Goal: Information Seeking & Learning: Compare options

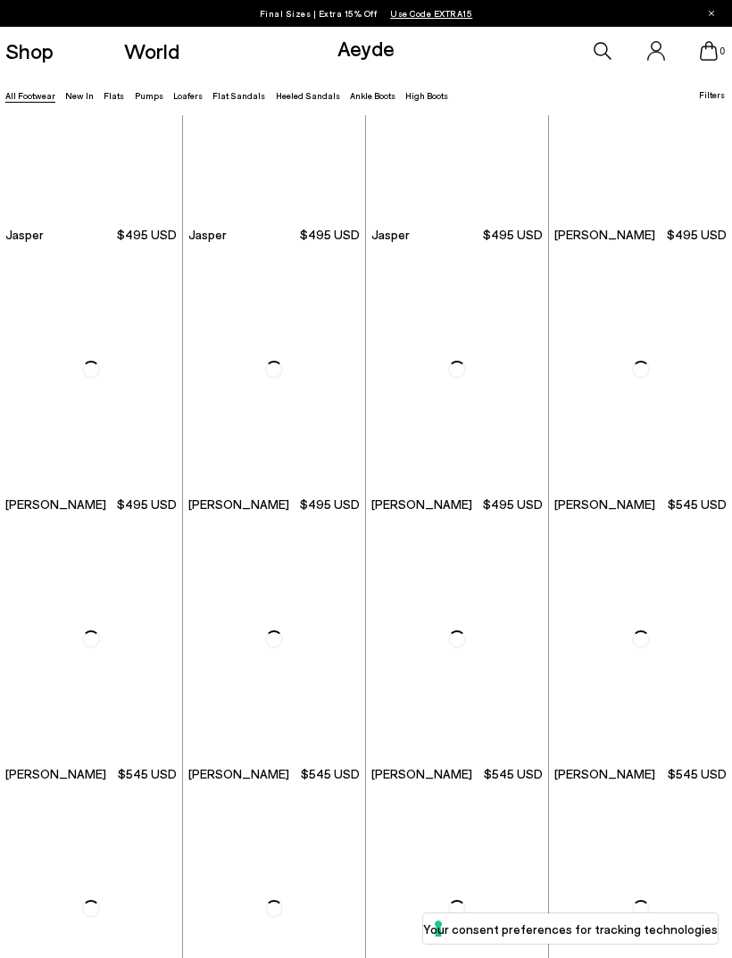
scroll to position [408, 0]
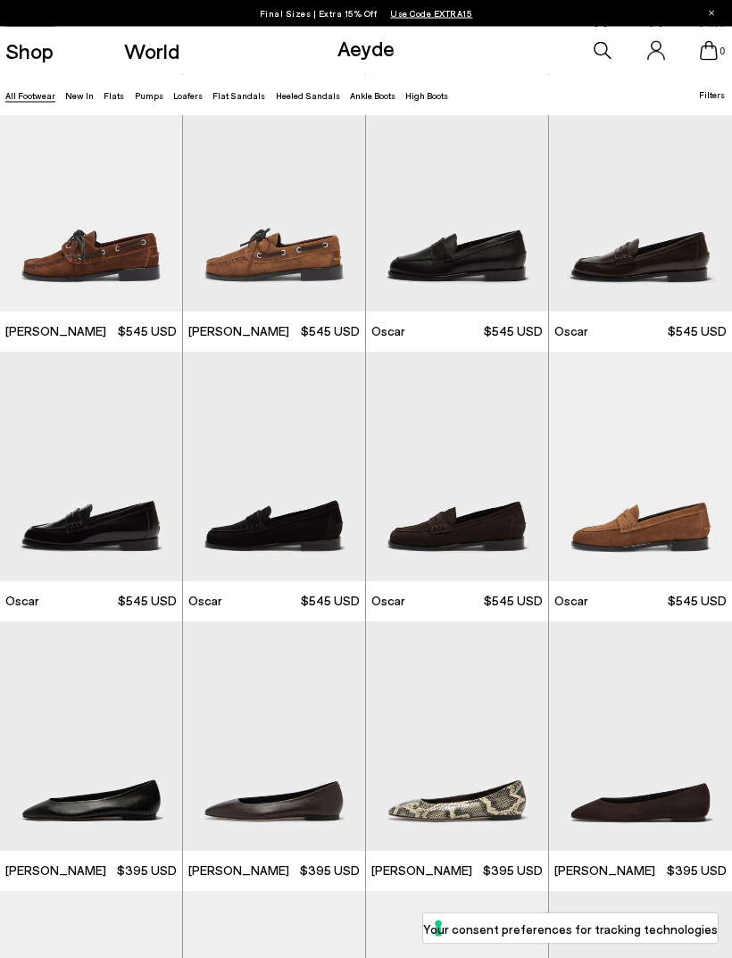
scroll to position [1113, 0]
click at [79, 446] on img "1 / 6" at bounding box center [91, 467] width 182 height 230
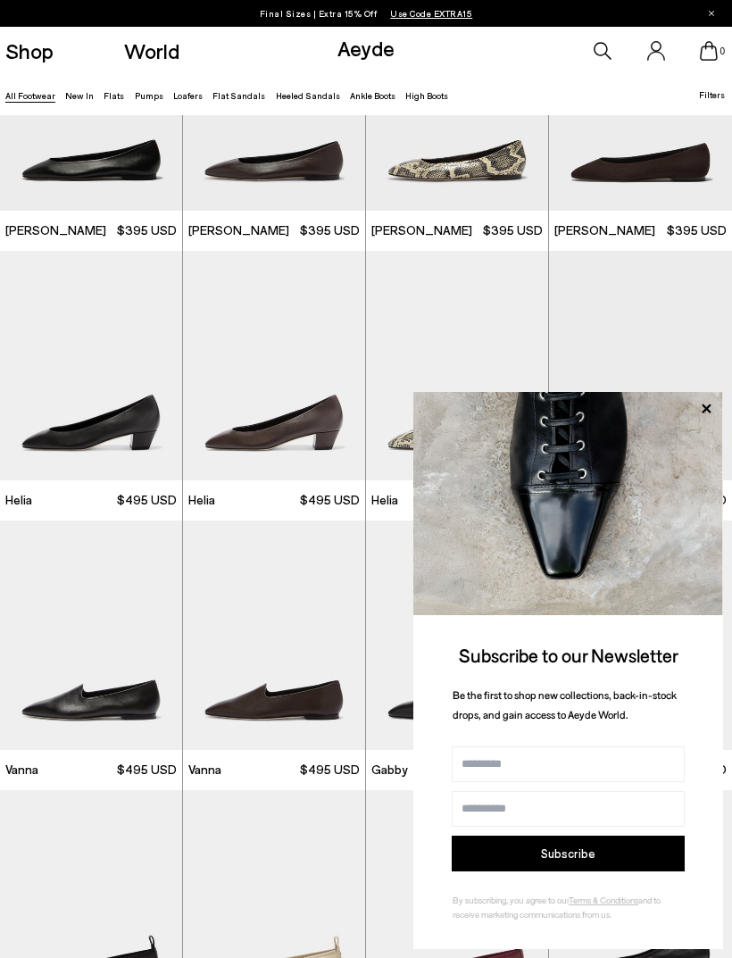
scroll to position [1810, 0]
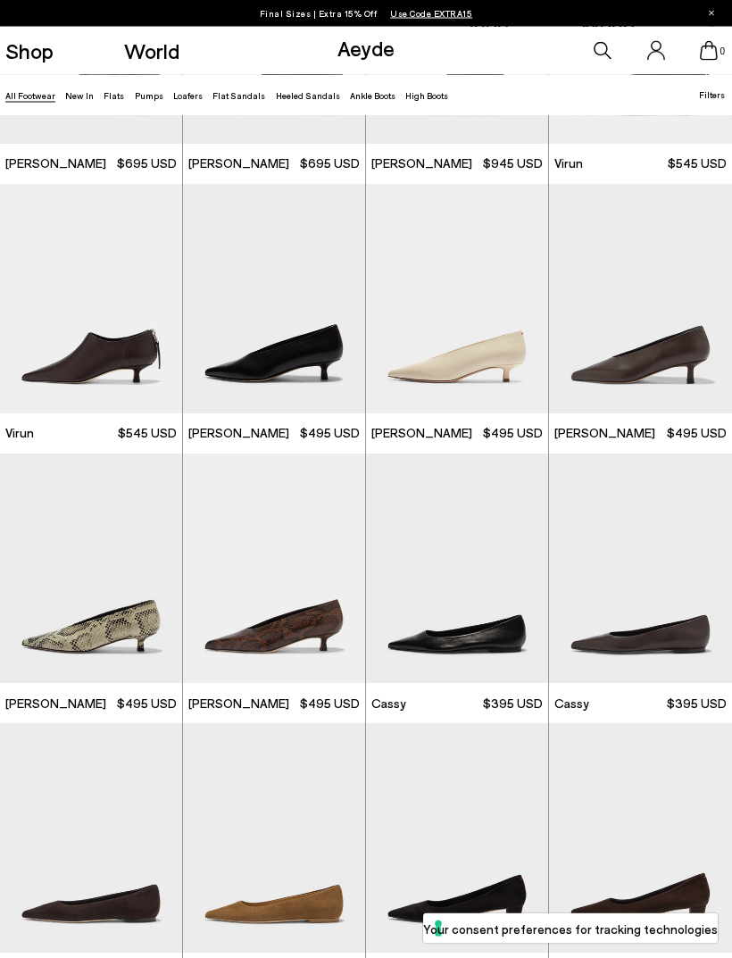
scroll to position [3438, 0]
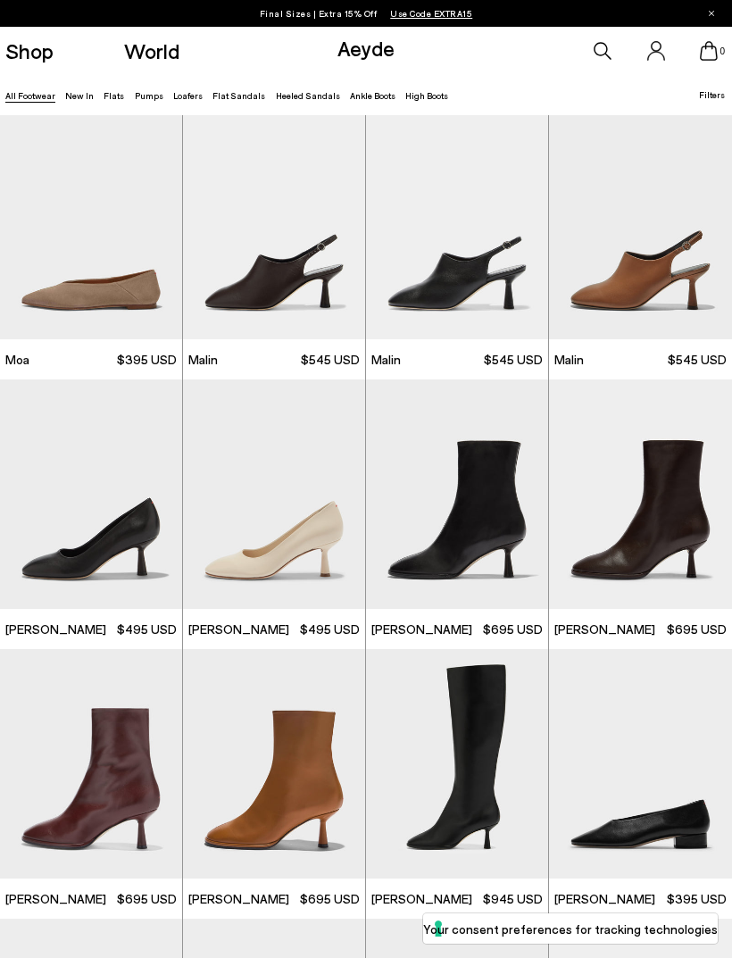
scroll to position [4862, 0]
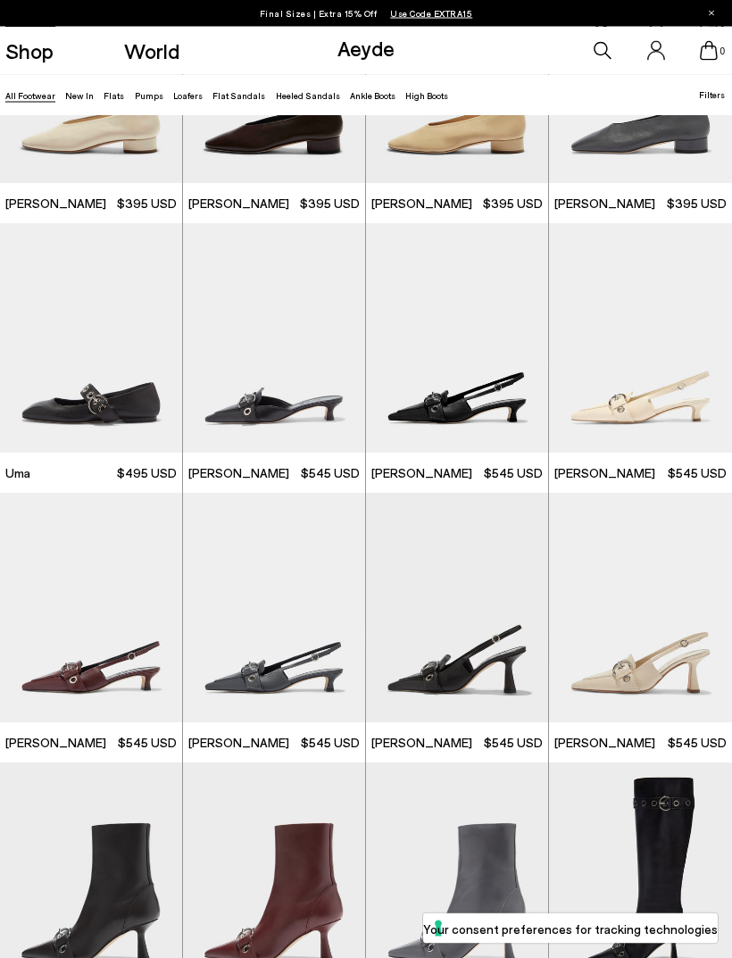
scroll to position [5826, 0]
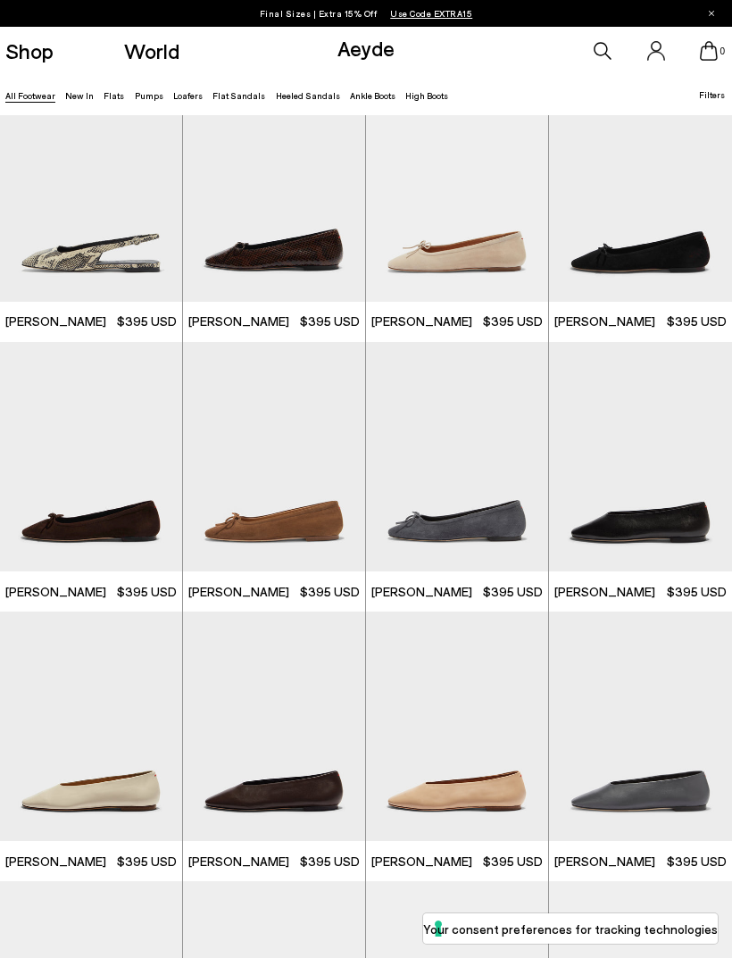
scroll to position [9486, 0]
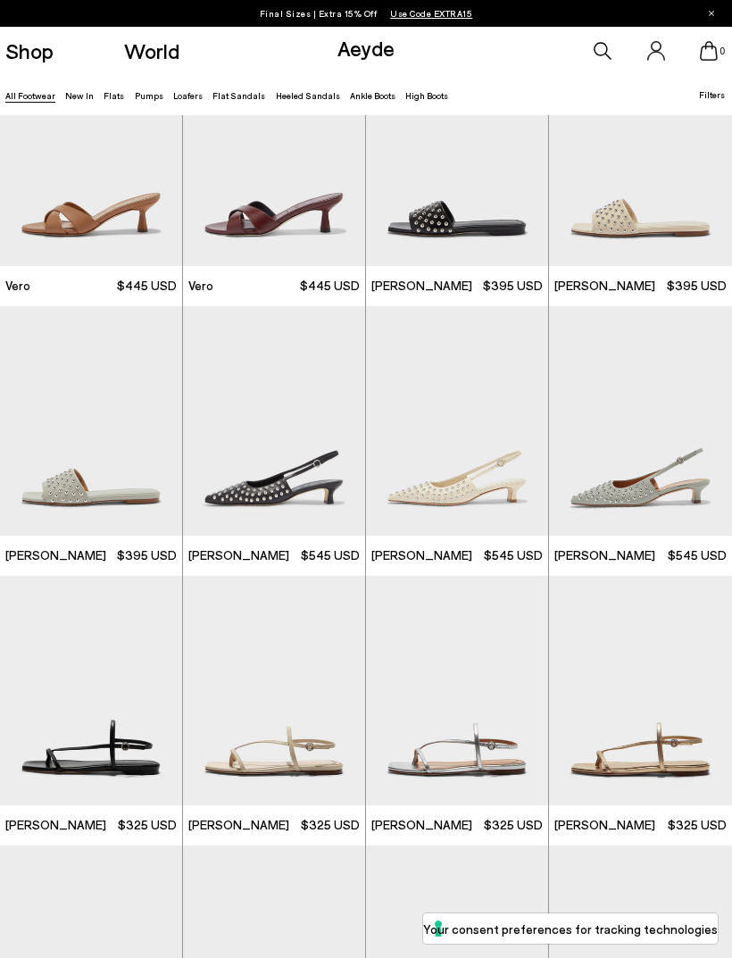
scroll to position [13031, 0]
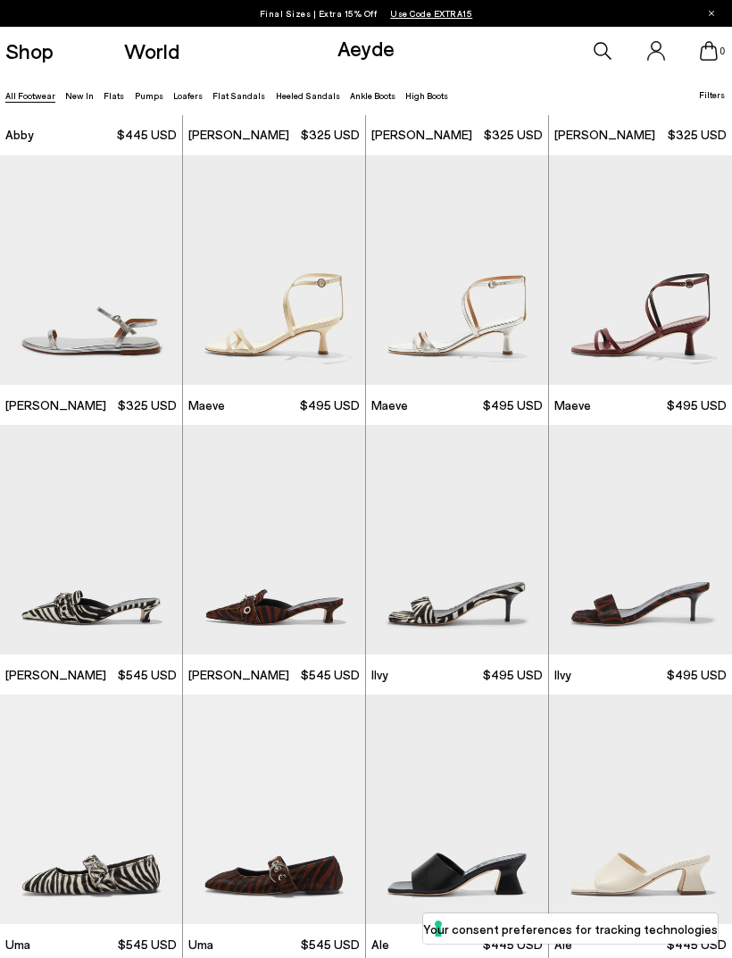
scroll to position [15378, 0]
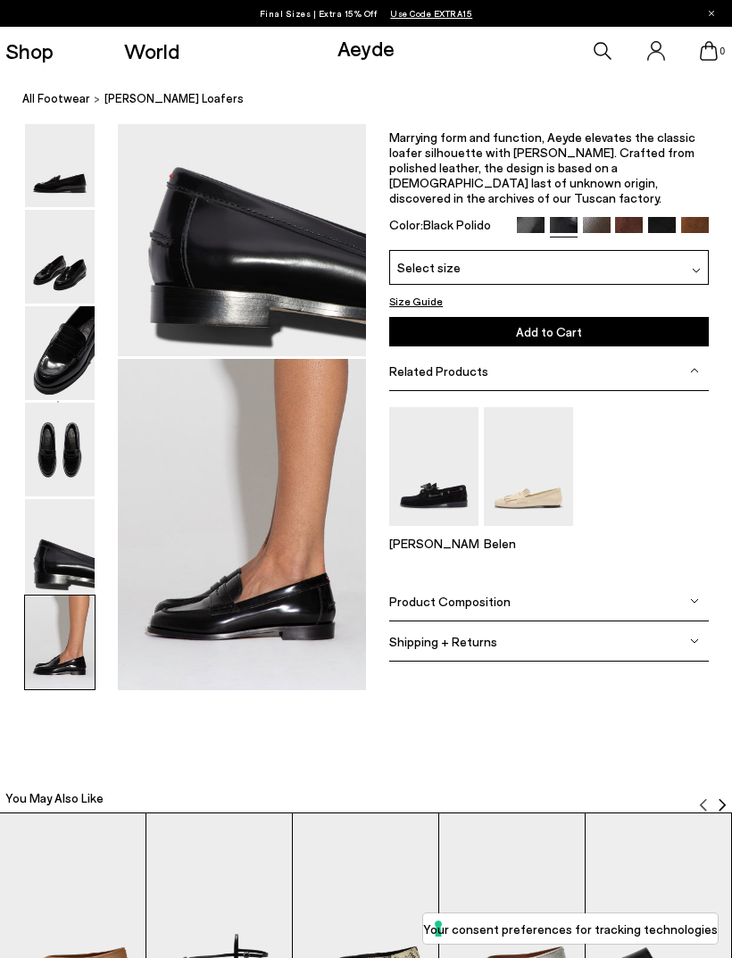
scroll to position [1792, 0]
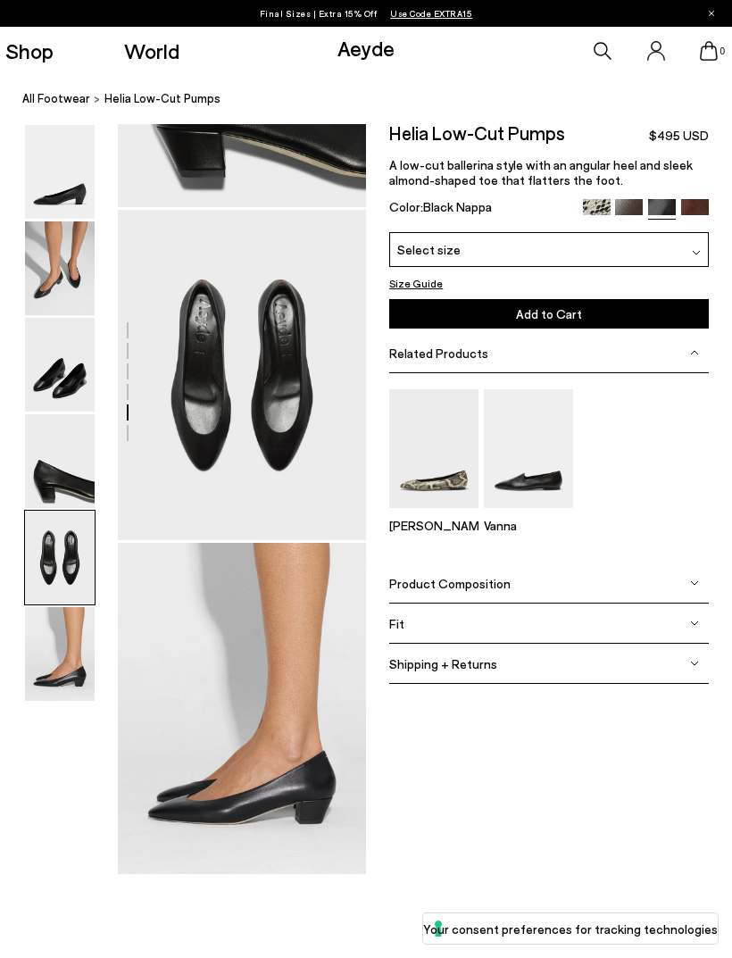
scroll to position [1248, 0]
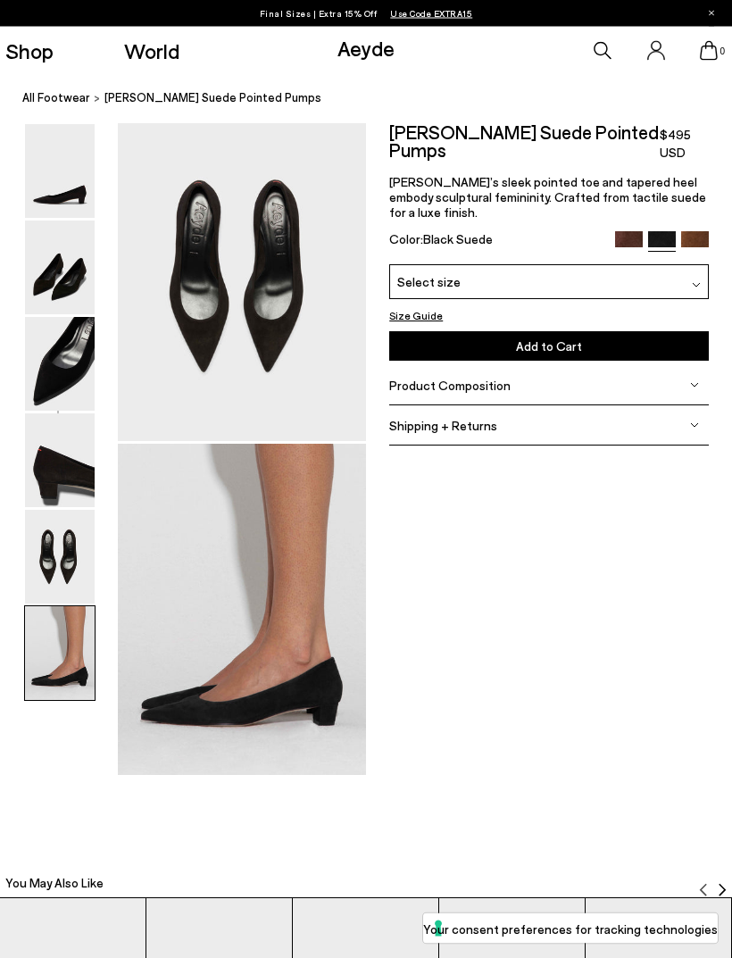
scroll to position [1335, 0]
